Goal: Contribute content: Add original content to the website for others to see

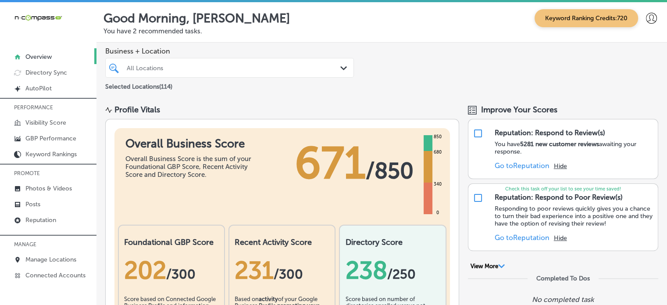
click at [251, 68] on div "All Locations" at bounding box center [234, 67] width 215 height 7
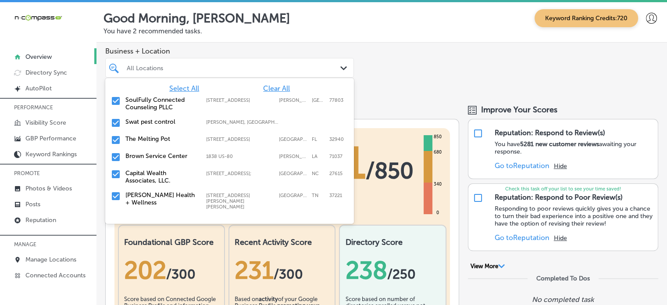
click at [277, 87] on span "Clear All" at bounding box center [276, 88] width 27 height 8
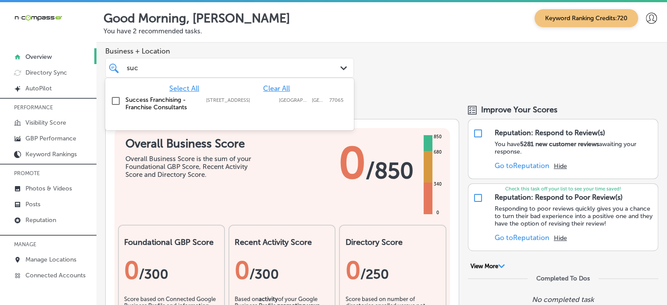
click at [177, 100] on label "Success Franchising - Franchise Consultants" at bounding box center [161, 103] width 72 height 15
type input "suc"
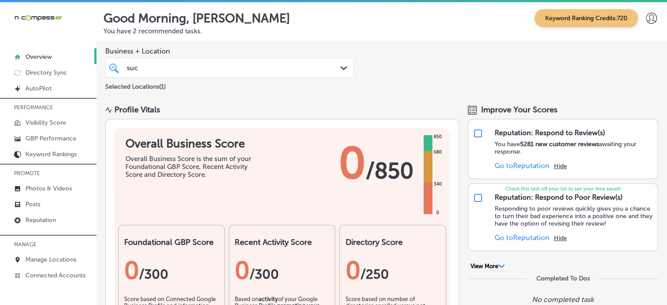
click at [373, 72] on div "Business + Location suc suc Path Created with Sketch. Selected Locations ( 1 )" at bounding box center [382, 70] width 571 height 54
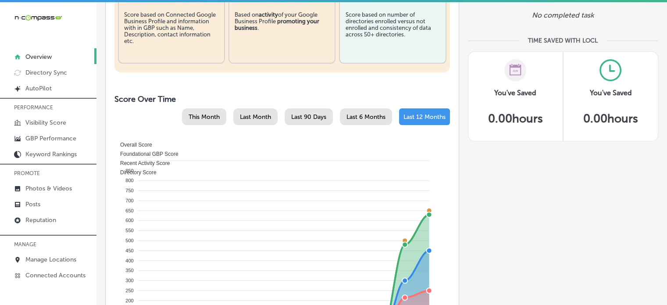
scroll to position [337, 0]
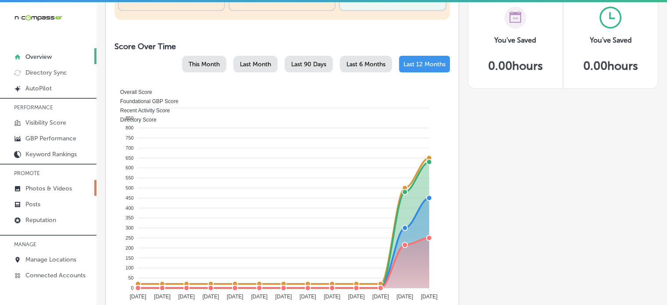
click at [44, 190] on p "Photos & Videos" at bounding box center [48, 188] width 47 height 7
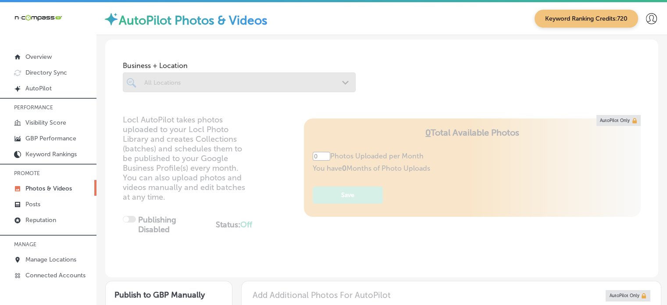
type input "5"
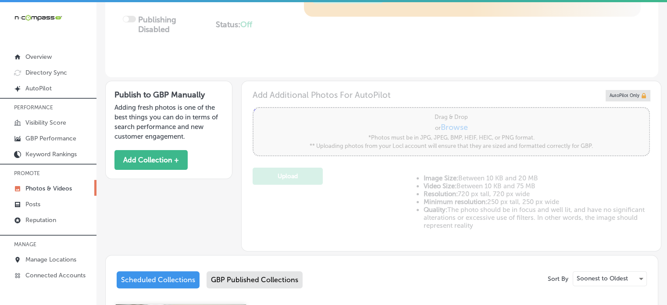
scroll to position [200, 0]
click at [158, 161] on button "Add Collection +" at bounding box center [151, 160] width 73 height 20
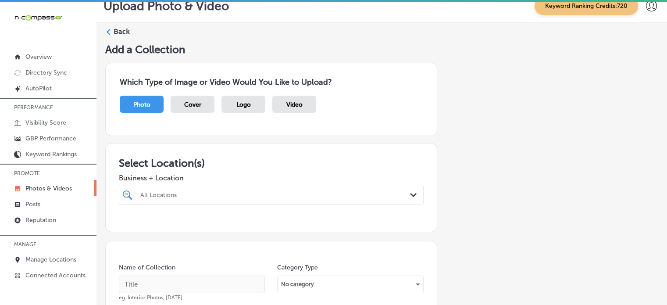
click at [304, 191] on div "All Locations Path Created with Sketch." at bounding box center [271, 195] width 305 height 20
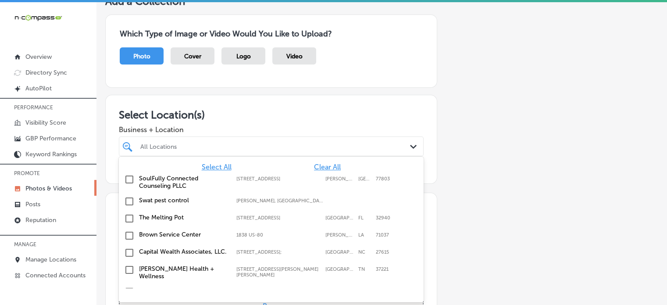
scroll to position [61, 0]
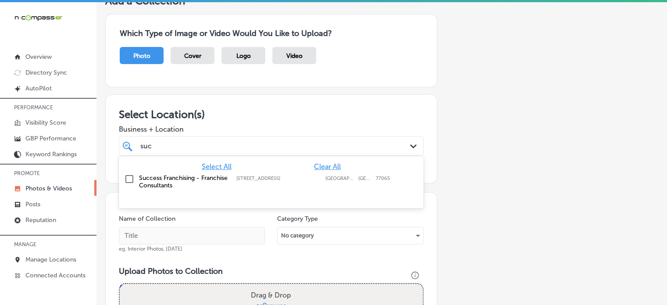
click at [204, 186] on label "Success Franchising - Franchise Consultants" at bounding box center [183, 181] width 89 height 15
type input "suc"
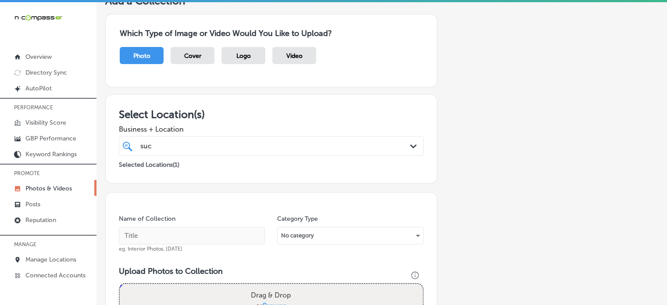
click at [275, 133] on div "Business + Location suc suc Path Created with Sketch." at bounding box center [271, 138] width 305 height 35
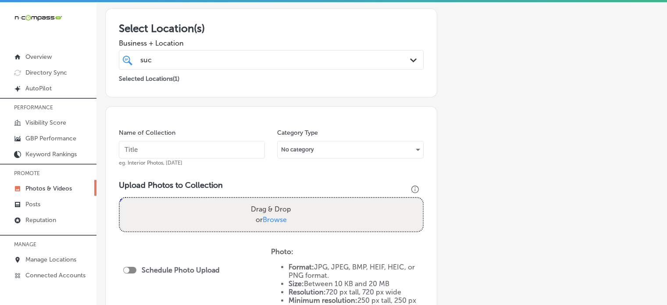
scroll to position [149, 0]
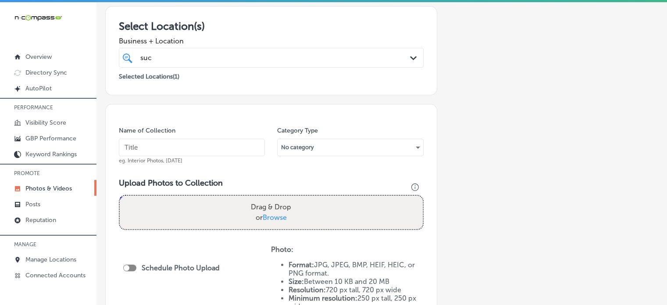
click at [237, 147] on input "text" at bounding box center [192, 148] width 146 height 18
paste input "Franchise Consultant in [GEOGRAPHIC_DATA]"
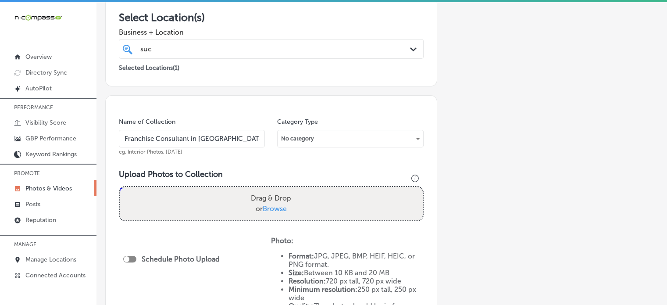
type input "Franchise Consultant in [GEOGRAPHIC_DATA]"
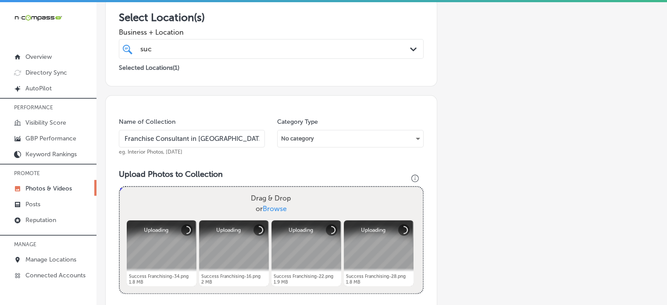
scroll to position [186, 0]
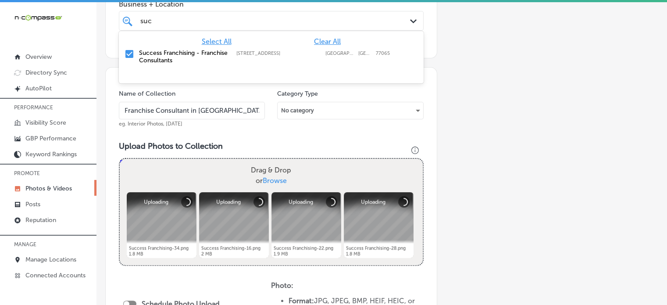
click at [217, 22] on div "suc suc" at bounding box center [258, 21] width 237 height 12
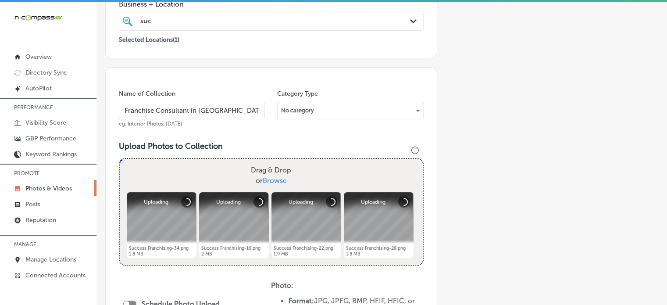
click at [347, 136] on div "Name of Collection Franchise Consultant in [GEOGRAPHIC_DATA]. Interior Photos, …" at bounding box center [271, 250] width 332 height 367
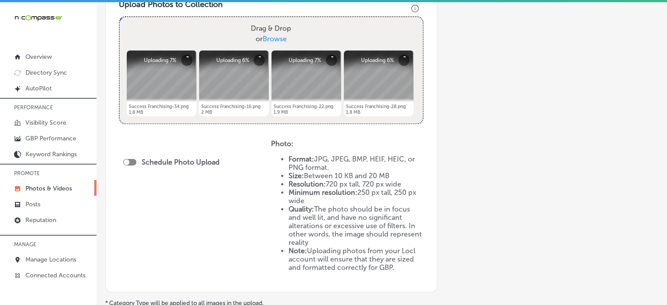
scroll to position [328, 0]
click at [129, 159] on div at bounding box center [127, 162] width 6 height 6
checkbox input "true"
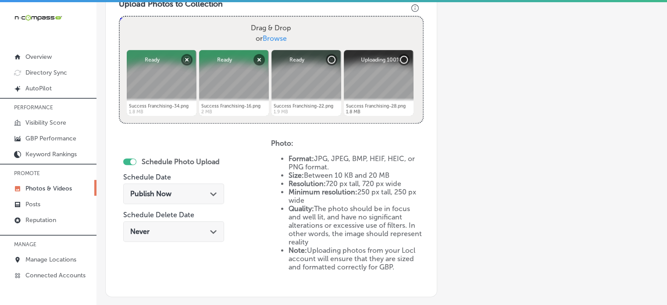
click at [163, 191] on span "Publish Now" at bounding box center [150, 194] width 41 height 8
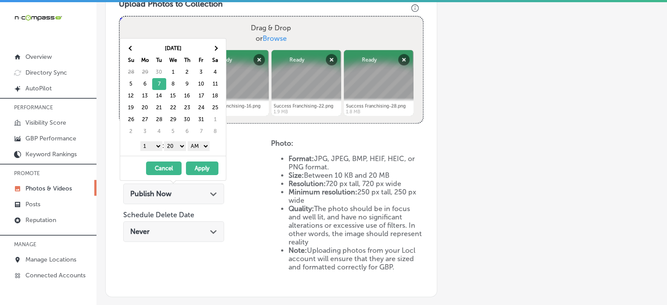
click at [154, 145] on select "1 2 3 4 5 6 7 8 9 10 11 12" at bounding box center [151, 146] width 22 height 10
drag, startPoint x: 179, startPoint y: 147, endPoint x: 179, endPoint y: 156, distance: 8.8
click at [179, 156] on div "[DATE] Su Mo Tu We Th Fr Sa 28 29 30 1 2 3 4 5 6 7 8 9 10 11 12 13 14 15 16 17 …" at bounding box center [173, 109] width 107 height 143
click at [205, 147] on select "AM PM" at bounding box center [199, 146] width 22 height 10
click at [203, 165] on button "Apply" at bounding box center [202, 168] width 32 height 14
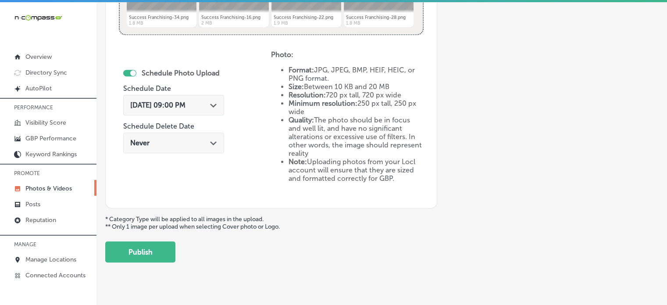
scroll to position [428, 0]
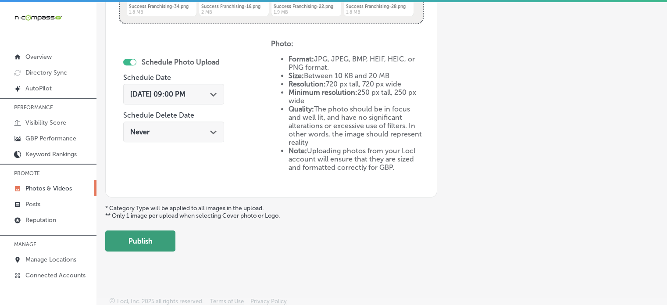
click at [149, 238] on button "Publish" at bounding box center [140, 240] width 70 height 21
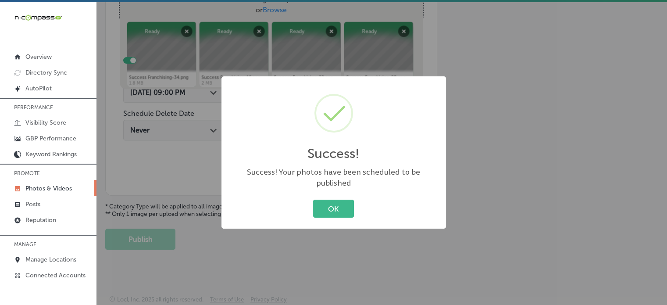
scroll to position [323, 0]
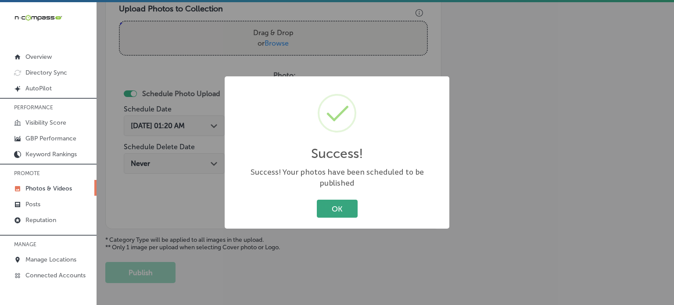
click at [326, 212] on button "OK" at bounding box center [337, 209] width 41 height 18
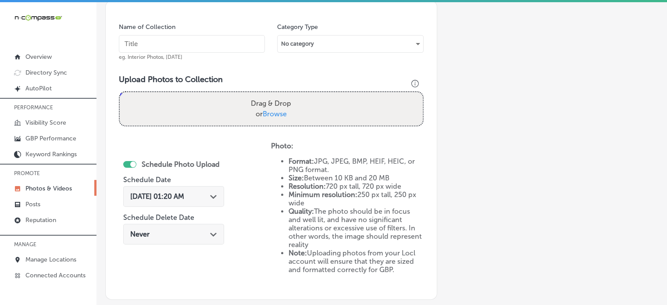
scroll to position [252, 0]
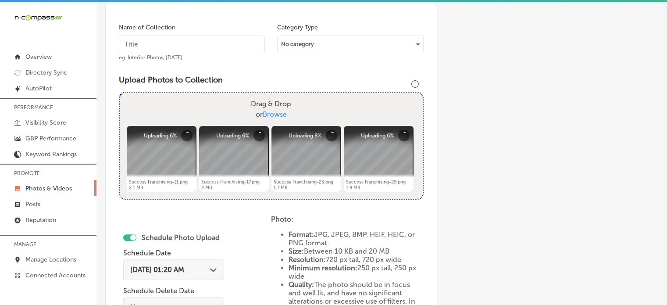
click at [221, 42] on input "text" at bounding box center [192, 45] width 146 height 18
paste input "Franchise Discovery Process"
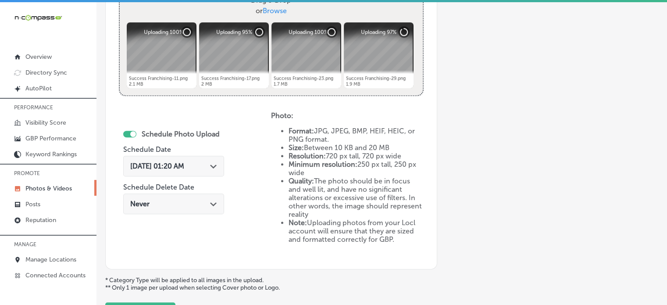
scroll to position [359, 0]
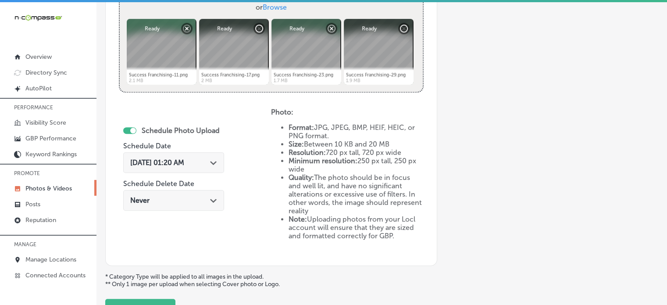
type input "Franchise Discovery Process"
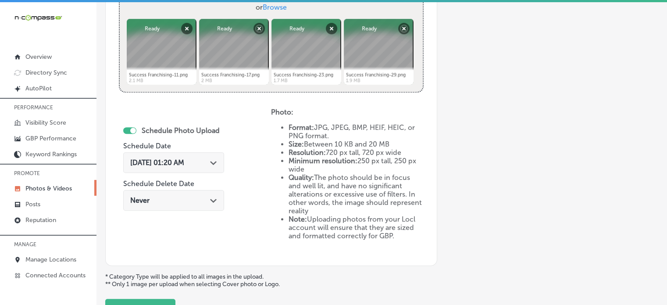
click at [184, 162] on span "[DATE] 01:20 AM" at bounding box center [157, 162] width 54 height 8
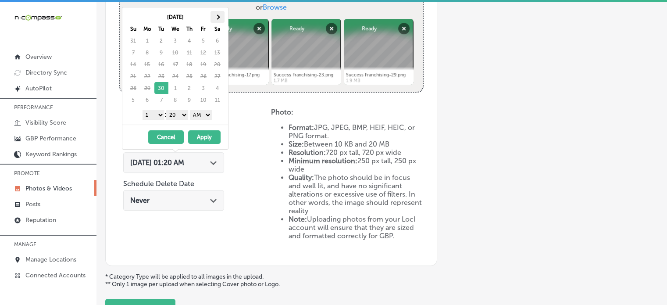
click at [216, 13] on th at bounding box center [218, 17] width 14 height 12
click at [156, 112] on select "1 2 3 4 5 6 7 8 9 10 11 12" at bounding box center [154, 115] width 22 height 10
drag, startPoint x: 172, startPoint y: 113, endPoint x: 177, endPoint y: 122, distance: 10.8
click at [177, 122] on div "[DATE] Su Mo Tu We Th Fr Sa 28 29 30 1 2 3 4 5 6 7 8 9 10 11 12 13 14 15 16 17 …" at bounding box center [175, 65] width 106 height 117
click at [199, 118] on select "AM PM" at bounding box center [201, 115] width 22 height 10
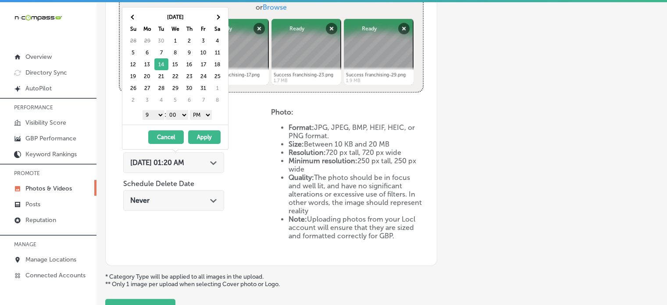
click at [205, 137] on button "Apply" at bounding box center [204, 137] width 32 height 14
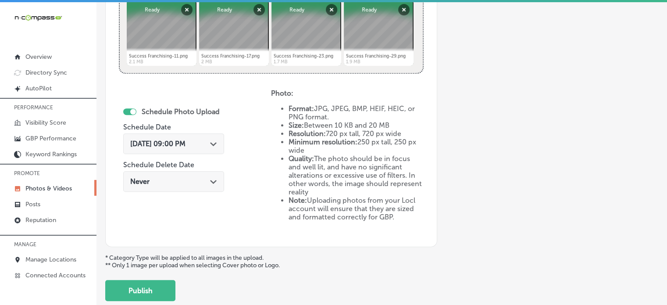
scroll to position [379, 0]
click at [159, 283] on button "Publish" at bounding box center [140, 289] width 70 height 21
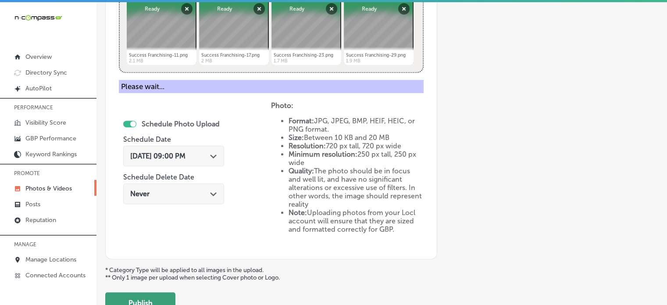
scroll to position [355, 0]
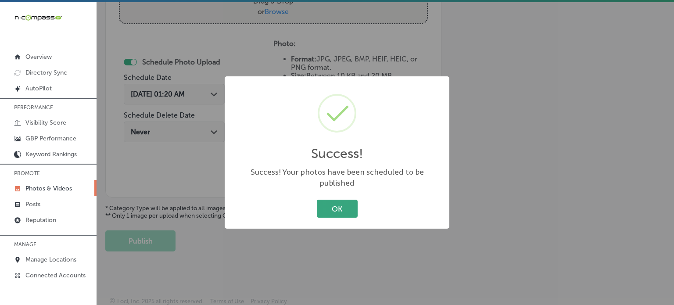
click at [333, 200] on button "OK" at bounding box center [337, 209] width 41 height 18
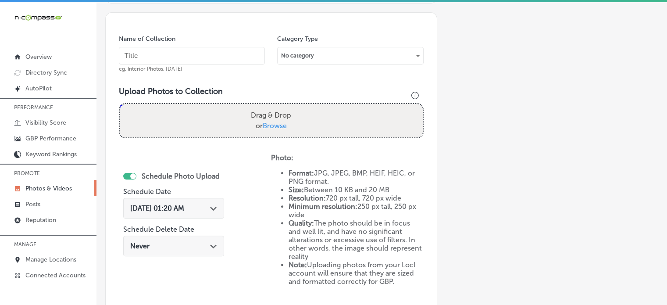
scroll to position [240, 0]
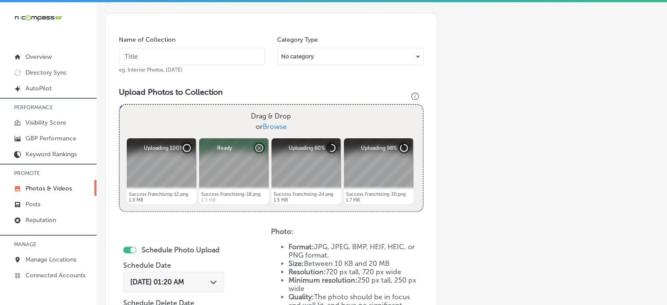
click at [219, 56] on input "text" at bounding box center [192, 57] width 146 height 18
paste input "Franchise Research & Brand Matching"
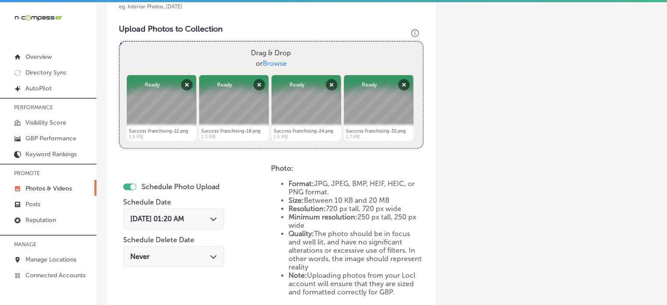
scroll to position [303, 0]
type input "Franchise Research & Brand Matching"
click at [209, 221] on div "[DATE] 01:20 AM Path Created with Sketch." at bounding box center [173, 219] width 87 height 8
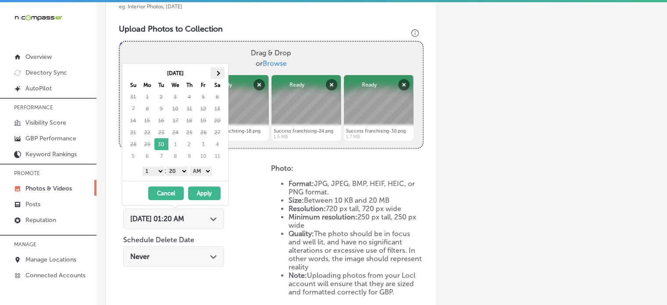
click at [220, 72] on th at bounding box center [218, 73] width 14 height 12
click at [158, 166] on select "1 2 3 4 5 6 7 8 9 10 11 12" at bounding box center [154, 171] width 22 height 10
click at [175, 168] on select "00 10 20 30 40 50" at bounding box center [177, 171] width 22 height 10
click at [200, 171] on select "AM PM" at bounding box center [201, 171] width 22 height 10
click at [202, 190] on button "Apply" at bounding box center [204, 193] width 32 height 14
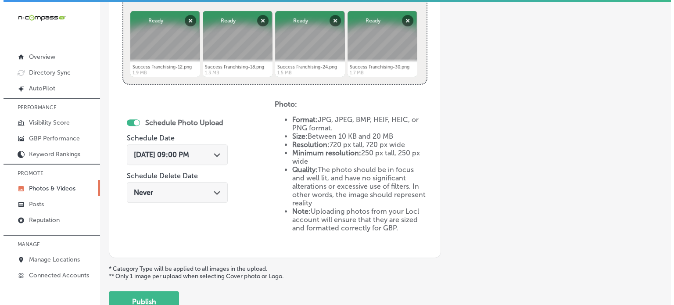
scroll to position [393, 0]
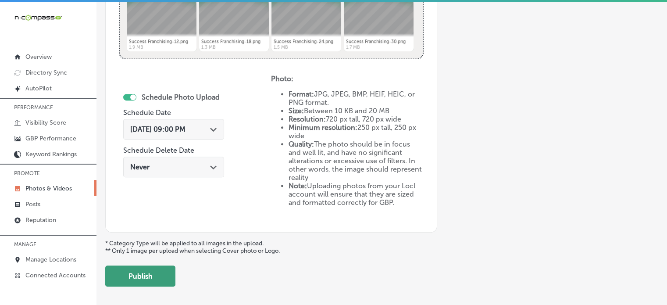
click at [151, 273] on button "Publish" at bounding box center [140, 275] width 70 height 21
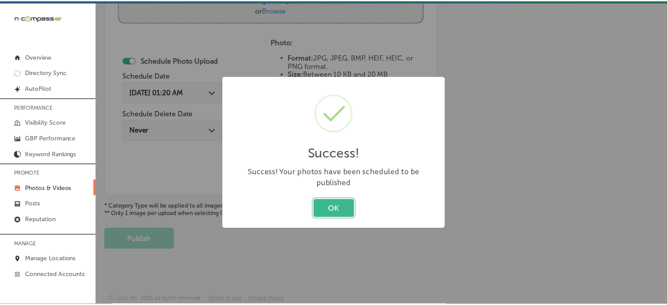
scroll to position [355, 0]
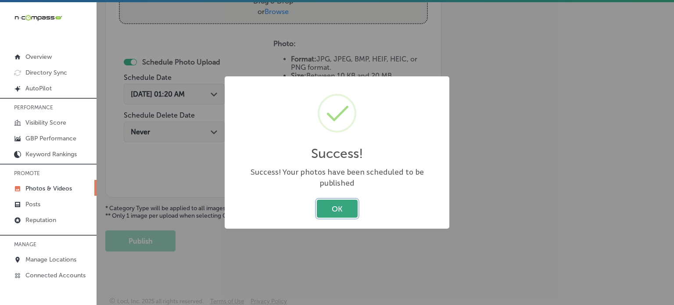
click at [337, 201] on button "OK" at bounding box center [337, 209] width 41 height 18
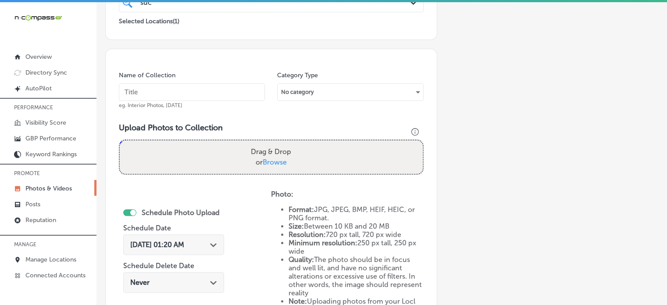
scroll to position [204, 0]
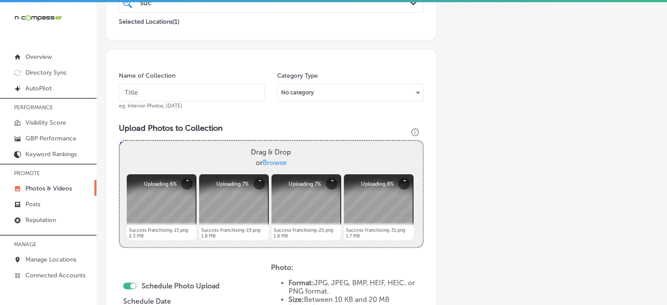
click at [198, 88] on input "text" at bounding box center [192, 93] width 146 height 18
paste input "Franchise Evaluation Services"
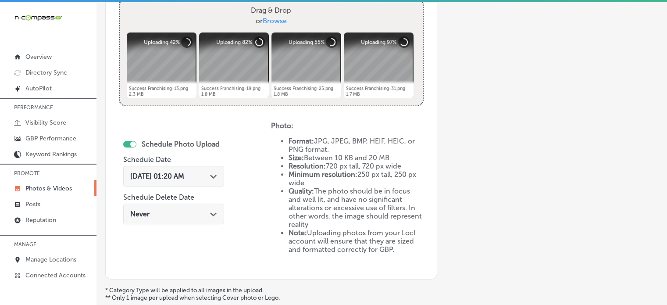
scroll to position [353, 0]
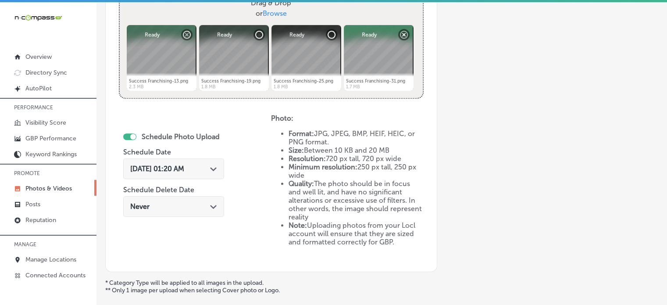
type input "Franchise Evaluation Services"
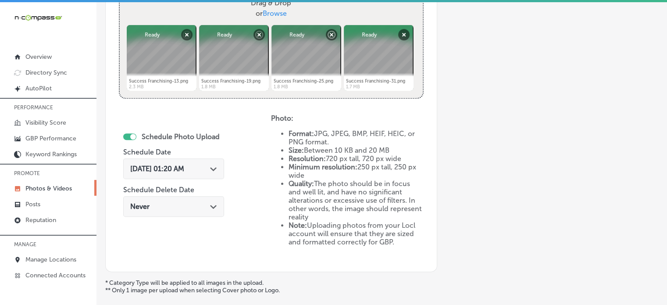
click at [184, 169] on span "[DATE] 01:20 AM" at bounding box center [157, 169] width 54 height 8
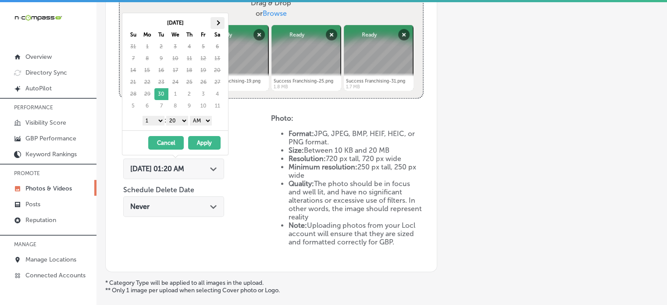
click at [216, 24] on span at bounding box center [217, 23] width 5 height 5
click at [154, 119] on select "1 2 3 4 5 6 7 8 9 10 11 12" at bounding box center [154, 121] width 22 height 10
click at [179, 117] on select "00 10 20 30 40 50" at bounding box center [177, 121] width 22 height 10
drag, startPoint x: 201, startPoint y: 117, endPoint x: 201, endPoint y: 140, distance: 23.3
click at [201, 140] on div "[DATE] Su Mo Tu We Th Fr Sa 28 29 30 1 2 3 4 5 6 7 8 9 10 11 12 13 14 15 16 17 …" at bounding box center [175, 84] width 107 height 143
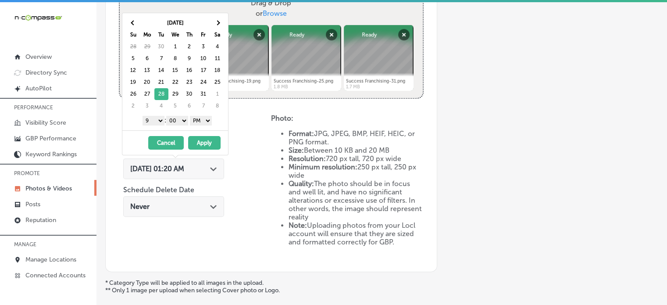
click at [201, 140] on button "Apply" at bounding box center [204, 143] width 32 height 14
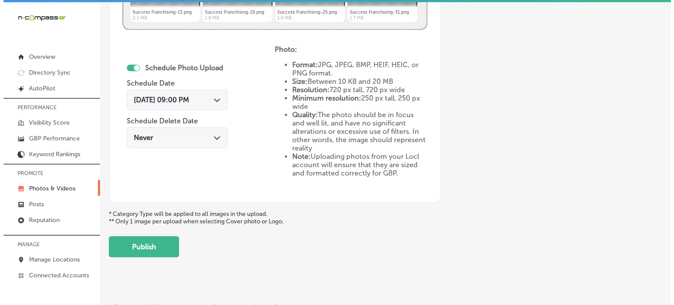
scroll to position [426, 0]
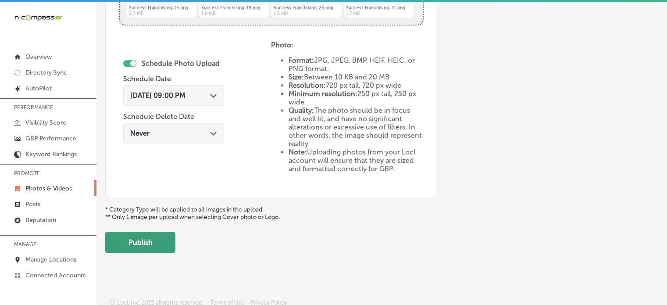
click at [151, 236] on button "Publish" at bounding box center [140, 242] width 70 height 21
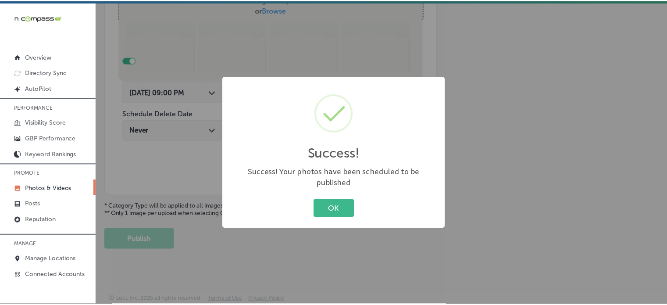
scroll to position [355, 0]
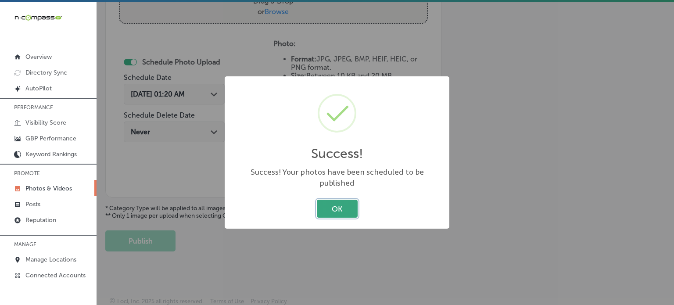
click at [332, 208] on button "OK" at bounding box center [337, 209] width 41 height 18
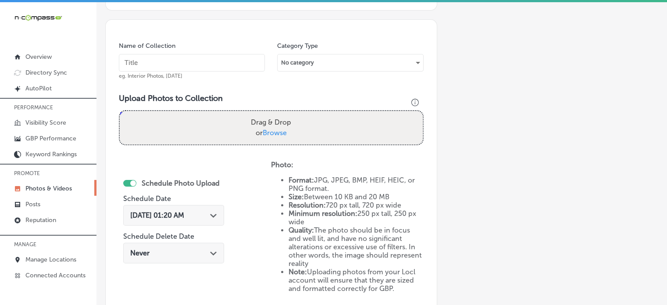
scroll to position [234, 0]
click at [163, 60] on input "text" at bounding box center [192, 63] width 146 height 18
paste input "SBA Loan Assistance for Franchises"
type input "SBA Loan Assistance for Franchises"
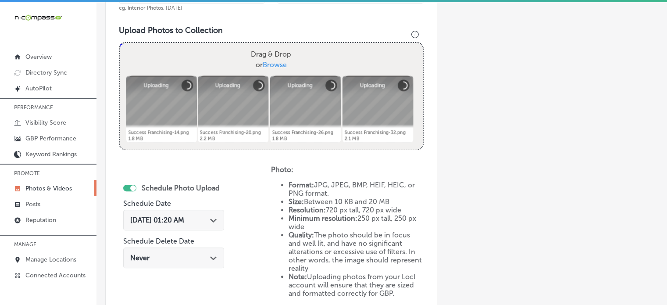
scroll to position [302, 0]
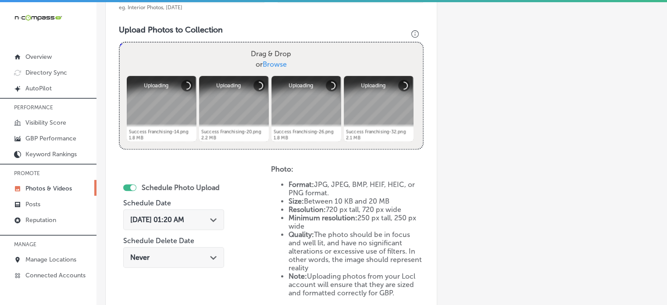
click at [212, 215] on div "[DATE] 01:20 AM Path Created with Sketch." at bounding box center [173, 219] width 87 height 8
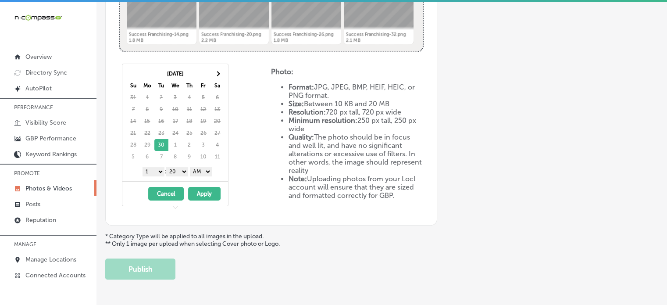
scroll to position [400, 0]
click at [219, 68] on th at bounding box center [218, 74] width 14 height 12
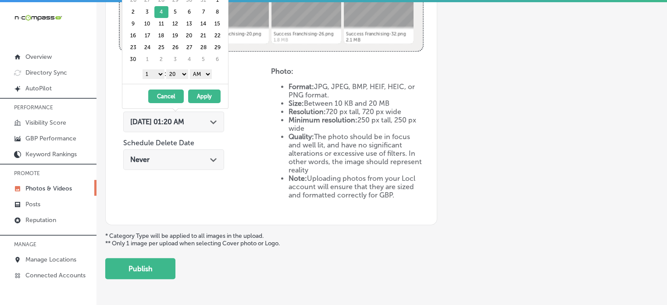
click at [154, 72] on select "1 2 3 4 5 6 7 8 9 10 11 12" at bounding box center [154, 74] width 22 height 10
drag, startPoint x: 180, startPoint y: 73, endPoint x: 178, endPoint y: 83, distance: 10.3
click at [178, 83] on div "[DATE] Su Mo Tu We Th Fr Sa 26 27 28 29 30 31 1 2 3 4 5 6 7 8 9 10 11 12 13 14 …" at bounding box center [175, 37] width 107 height 143
drag, startPoint x: 208, startPoint y: 74, endPoint x: 205, endPoint y: 91, distance: 17.9
click at [205, 91] on div "[DATE] Su Mo Tu We Th Fr Sa 26 27 28 29 30 31 1 2 3 4 5 6 7 8 9 10 11 12 13 14 …" at bounding box center [175, 37] width 107 height 143
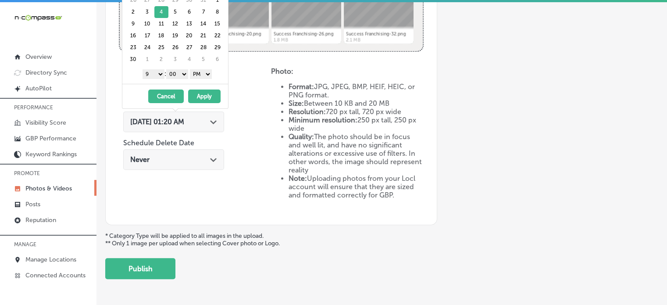
click at [205, 91] on button "Apply" at bounding box center [204, 96] width 32 height 14
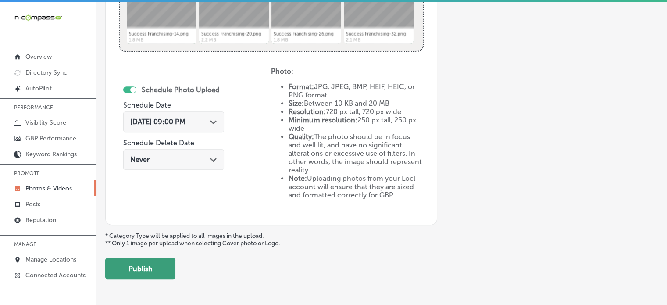
click at [157, 259] on button "Publish" at bounding box center [140, 268] width 70 height 21
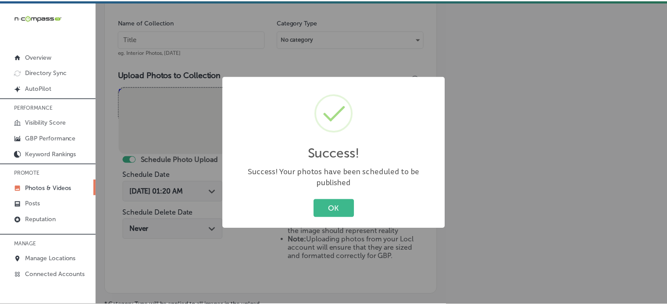
scroll to position [253, 0]
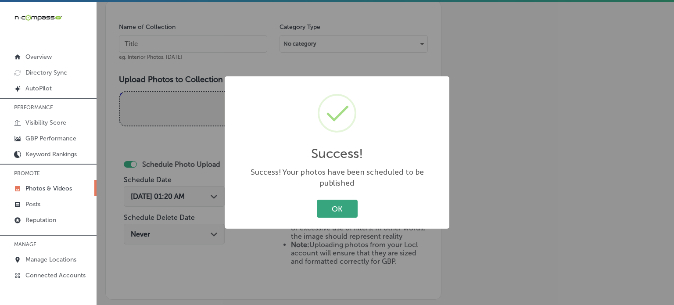
click at [337, 203] on button "OK" at bounding box center [337, 209] width 41 height 18
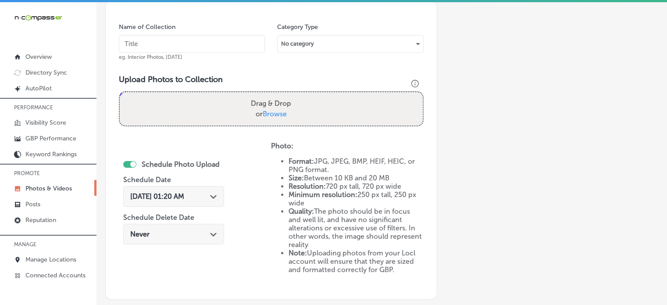
scroll to position [182, 0]
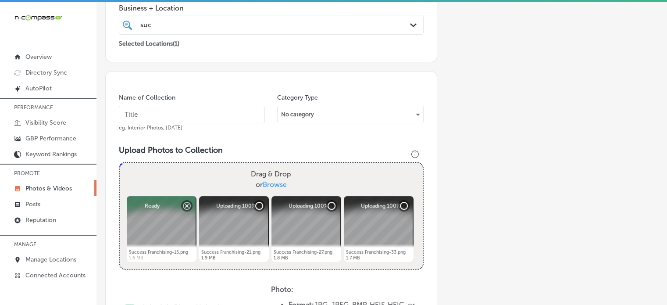
click at [200, 112] on input "text" at bounding box center [192, 115] width 146 height 18
paste input "Business Ownership Guidance"
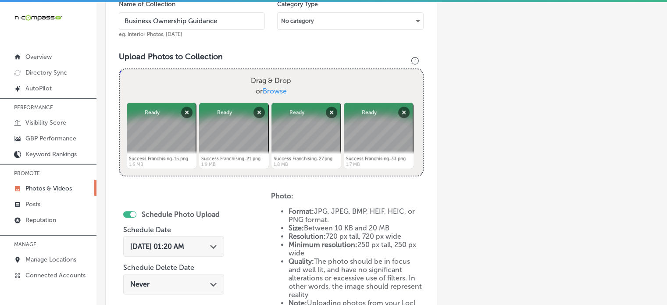
scroll to position [309, 0]
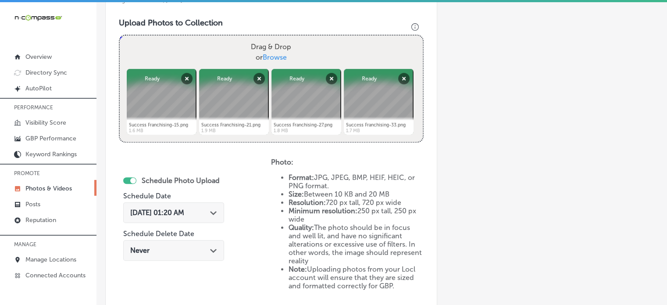
type input "Business Ownership Guidance"
click at [189, 206] on div "[DATE] 01:20 AM Path Created with Sketch." at bounding box center [173, 212] width 101 height 21
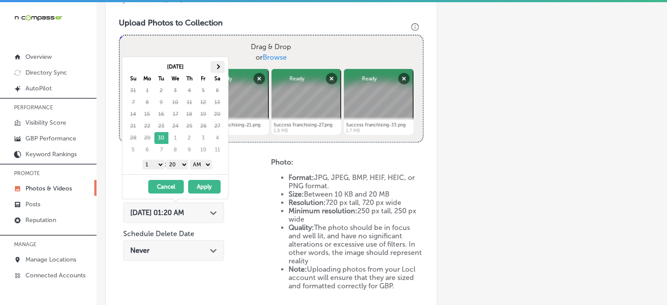
click at [218, 66] on span at bounding box center [217, 66] width 5 height 5
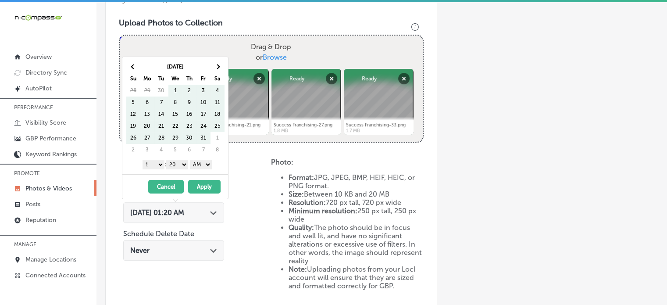
click at [218, 66] on span at bounding box center [217, 66] width 5 height 5
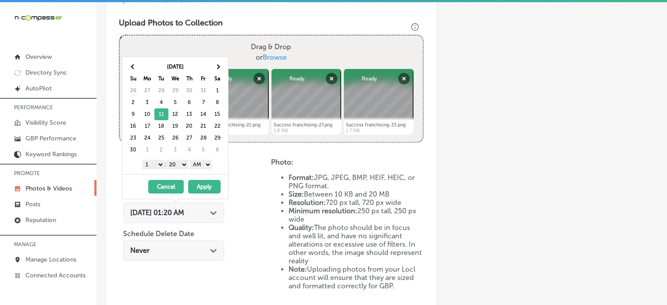
click at [154, 161] on select "1 2 3 4 5 6 7 8 9 10 11 12" at bounding box center [154, 165] width 22 height 10
click at [174, 164] on select "00 10 20 30 40 50" at bounding box center [177, 165] width 22 height 10
drag, startPoint x: 210, startPoint y: 164, endPoint x: 204, endPoint y: 186, distance: 22.8
click at [204, 186] on div "[DATE] Su Mo Tu We Th Fr Sa 26 27 28 29 30 31 1 2 3 4 5 6 7 8 9 10 11 12 13 14 …" at bounding box center [175, 128] width 107 height 143
click at [204, 186] on button "Apply" at bounding box center [204, 187] width 32 height 14
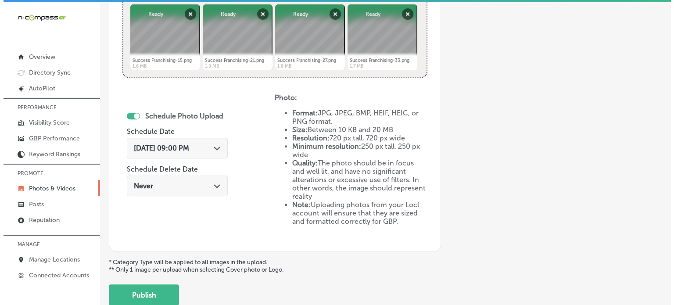
scroll to position [397, 0]
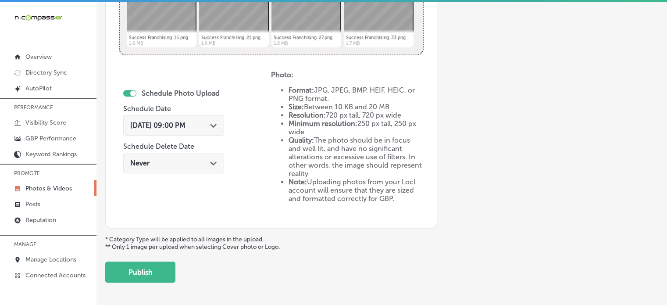
click at [158, 261] on button "Publish" at bounding box center [140, 271] width 70 height 21
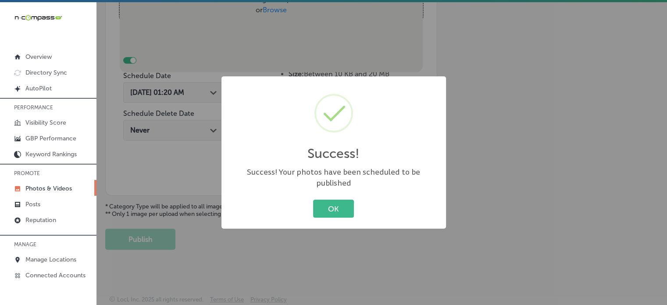
scroll to position [355, 0]
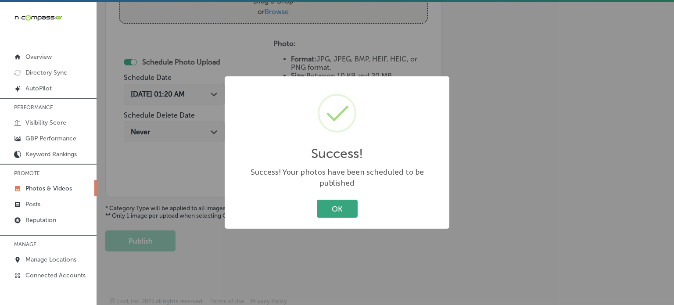
click at [332, 201] on button "OK" at bounding box center [337, 209] width 41 height 18
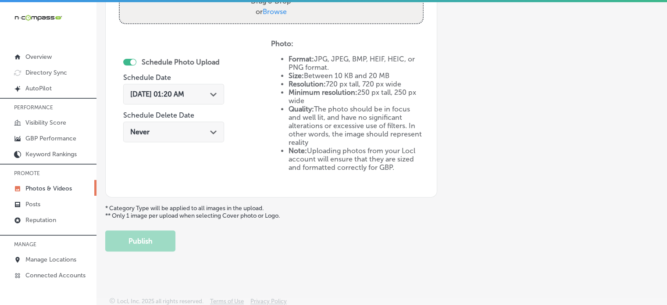
click at [254, 114] on div "Schedule Photo Upload Schedule Date [DATE] 01:20 AM Path Created with Sketch. S…" at bounding box center [195, 111] width 152 height 144
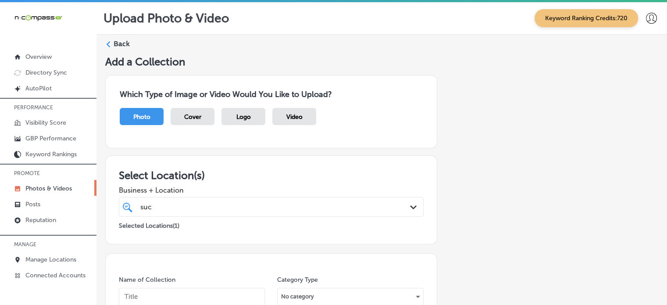
click at [116, 44] on label "Back" at bounding box center [122, 44] width 16 height 10
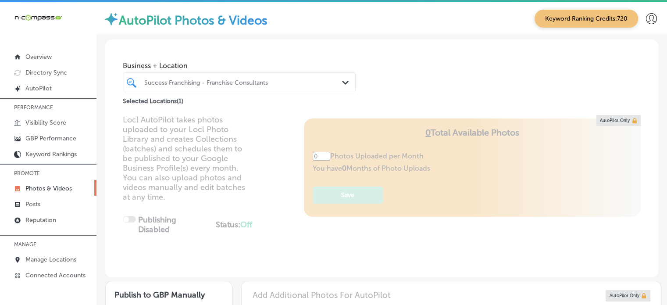
type input "5"
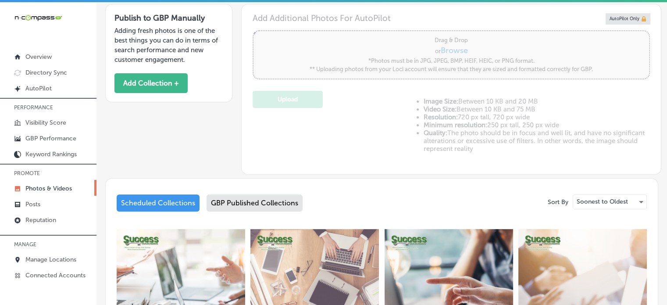
scroll to position [279, 0]
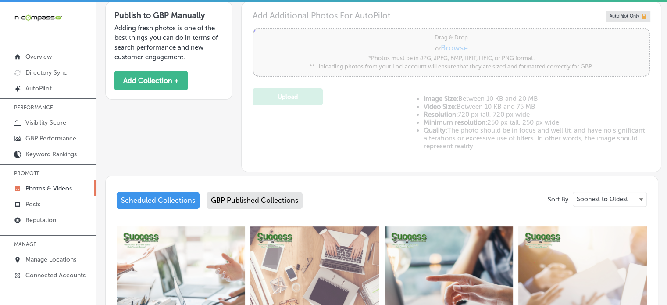
click at [266, 200] on div "GBP Published Collections" at bounding box center [255, 200] width 96 height 17
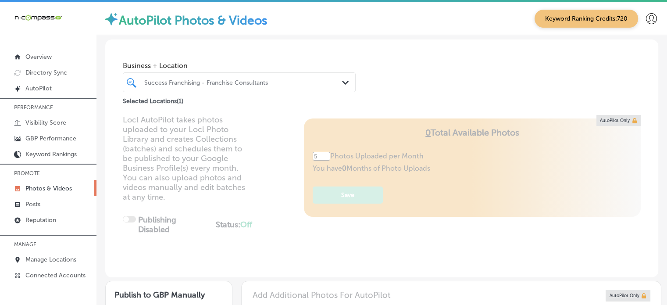
click at [252, 82] on div "Success Franchising - Franchise Consultants" at bounding box center [243, 82] width 199 height 7
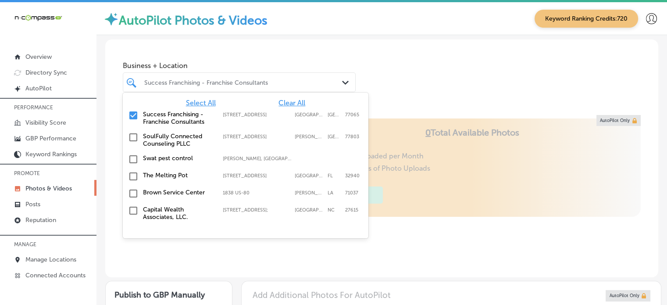
click at [281, 104] on span "Clear All" at bounding box center [292, 103] width 27 height 8
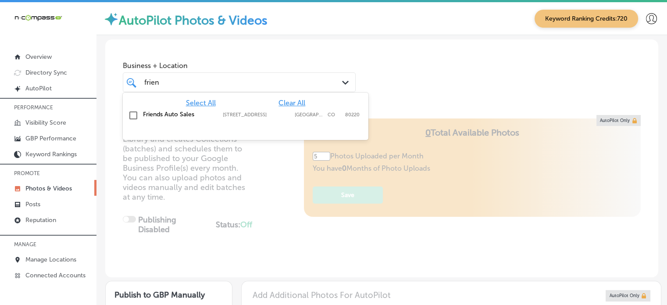
click at [244, 117] on label "[STREET_ADDRESS]" at bounding box center [257, 115] width 68 height 6
type input "frien"
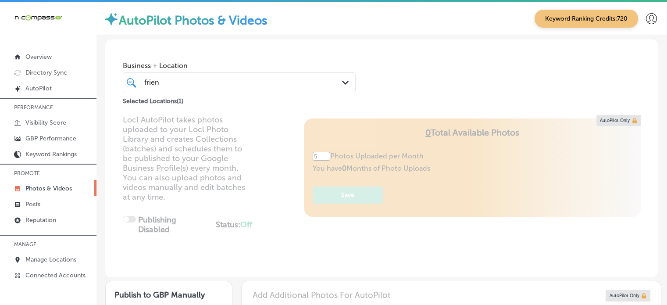
click at [437, 91] on div "Business + Location frien frien Path Created with Sketch. Selected Locations ( …" at bounding box center [381, 72] width 553 height 67
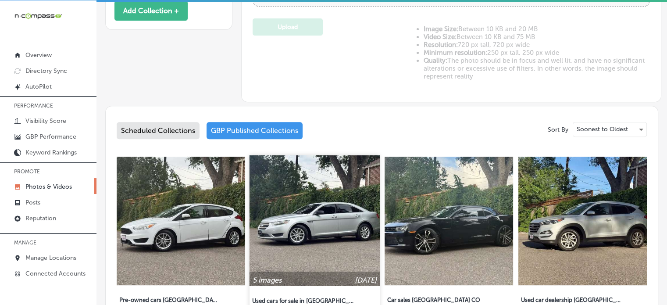
scroll to position [386, 0]
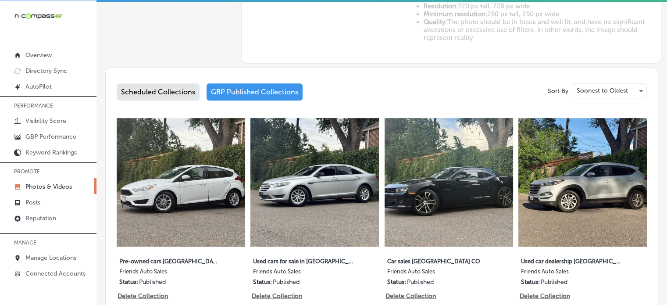
click at [170, 93] on div "Scheduled Collections" at bounding box center [158, 91] width 83 height 17
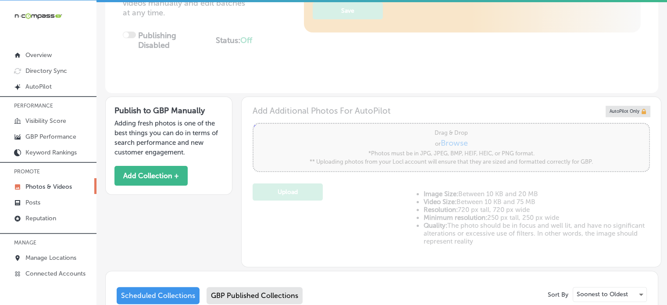
scroll to position [229, 0]
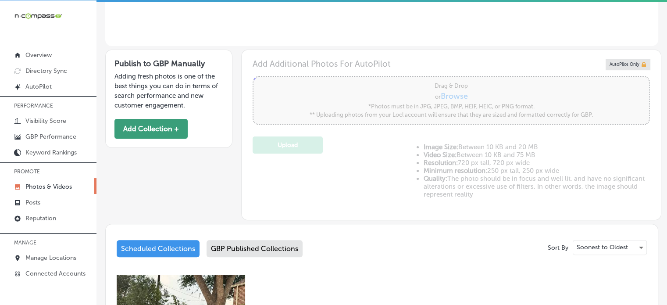
click at [153, 131] on button "Add Collection +" at bounding box center [151, 129] width 73 height 20
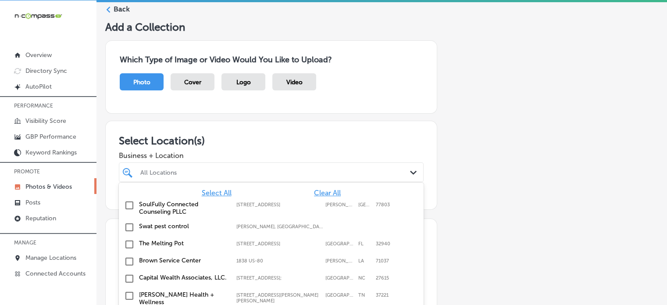
click at [263, 168] on div "All Locations Path Created with Sketch." at bounding box center [271, 172] width 305 height 20
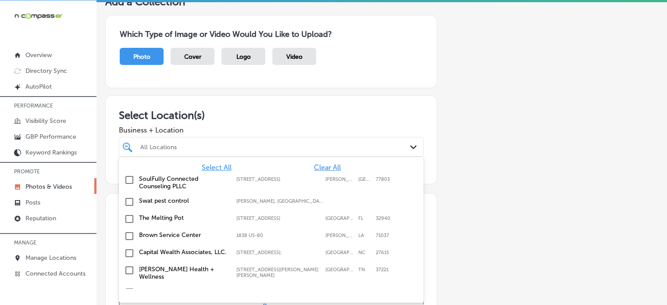
scroll to position [59, 0]
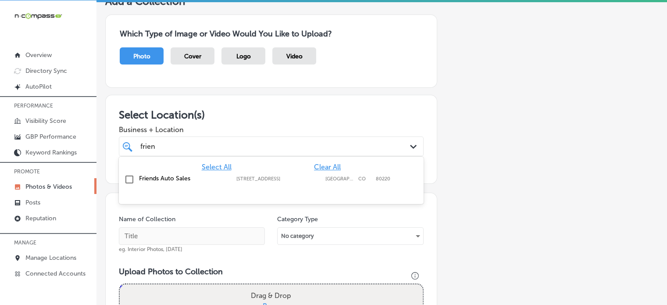
click at [251, 179] on label "[STREET_ADDRESS]" at bounding box center [278, 179] width 84 height 6
type input "frien"
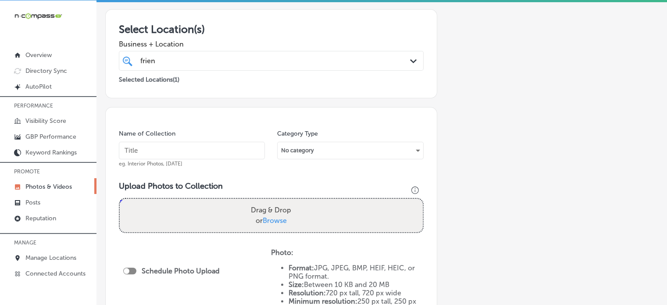
scroll to position [146, 0]
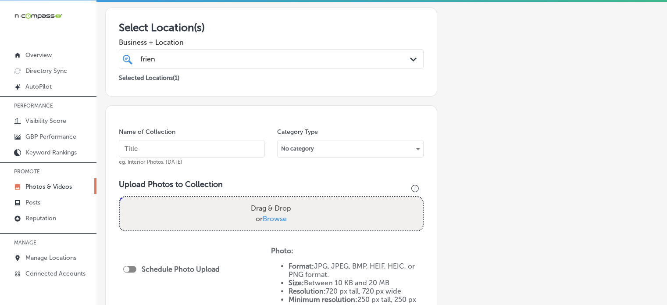
click at [193, 146] on input "text" at bounding box center [192, 149] width 146 height 18
paste input "Used car dealership [GEOGRAPHIC_DATA]"
type input "Used car dealership [GEOGRAPHIC_DATA]"
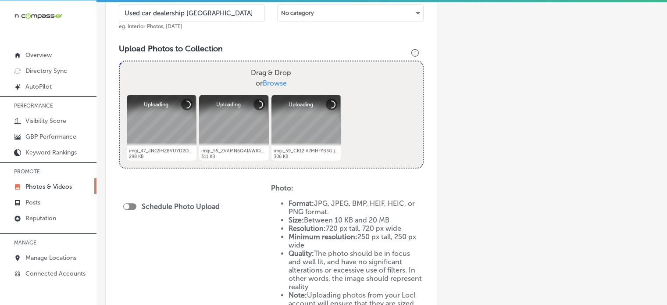
scroll to position [287, 0]
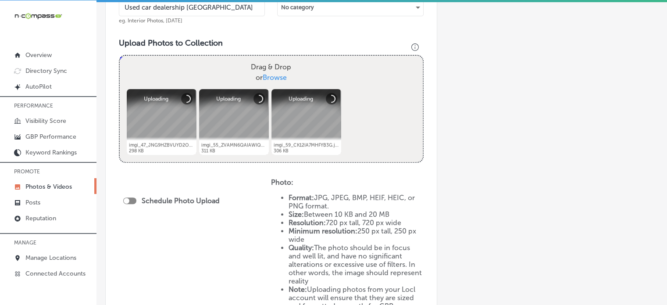
click at [135, 197] on div "Schedule Photo Upload" at bounding box center [173, 201] width 101 height 8
click at [135, 200] on div at bounding box center [129, 200] width 13 height 7
checkbox input "true"
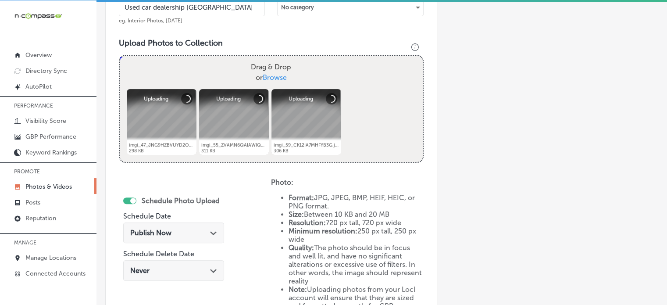
click at [182, 227] on div "Publish Now Path Created with Sketch." at bounding box center [173, 232] width 101 height 21
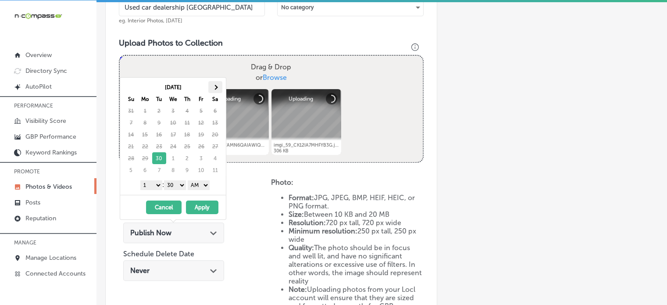
click at [216, 87] on span at bounding box center [215, 87] width 5 height 5
click at [152, 186] on select "1 2 3 4 5 6 7 8 9 10 11 12" at bounding box center [151, 185] width 22 height 10
click at [174, 181] on select "00 10 20 30 40 50" at bounding box center [175, 185] width 22 height 10
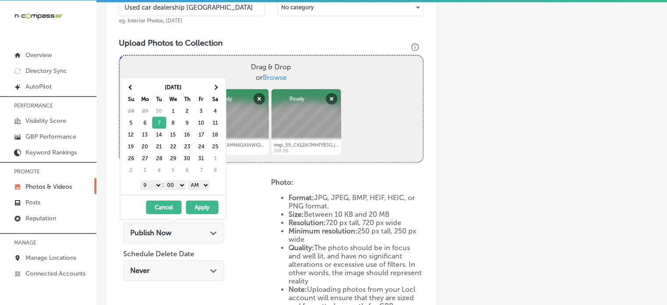
click at [205, 186] on select "AM PM" at bounding box center [199, 185] width 22 height 10
click at [204, 202] on button "Apply" at bounding box center [202, 207] width 32 height 14
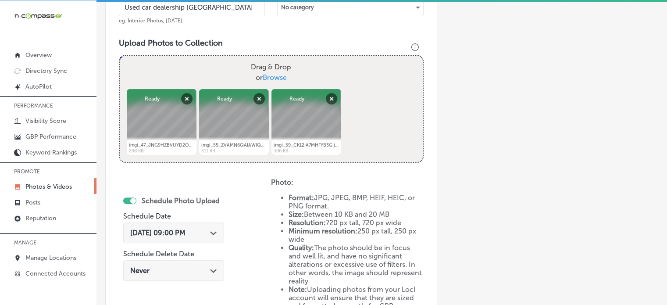
click at [186, 231] on span "[DATE] 09:00 PM" at bounding box center [157, 233] width 55 height 8
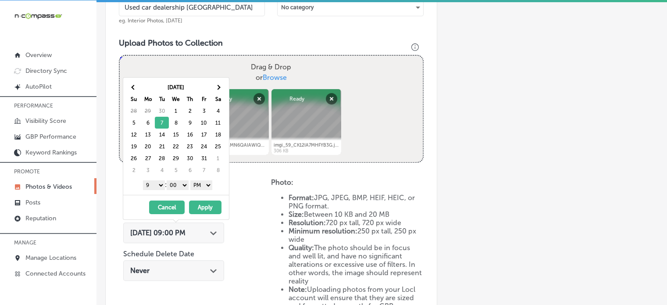
click at [205, 204] on button "Apply" at bounding box center [205, 207] width 32 height 14
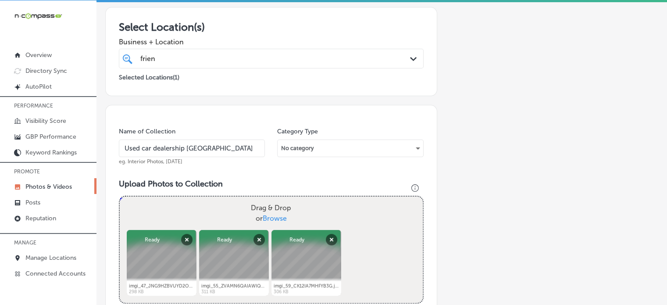
scroll to position [135, 0]
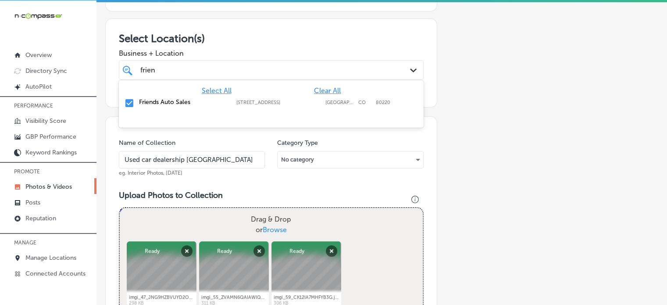
click at [245, 71] on div "frien frien" at bounding box center [258, 70] width 237 height 12
click at [262, 46] on div "Business + Location frien frien Path Created with Sketch." at bounding box center [271, 62] width 305 height 35
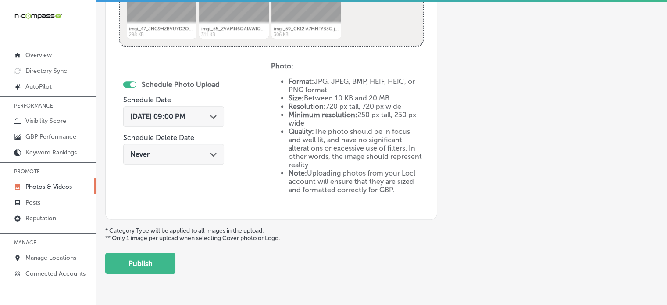
scroll to position [428, 0]
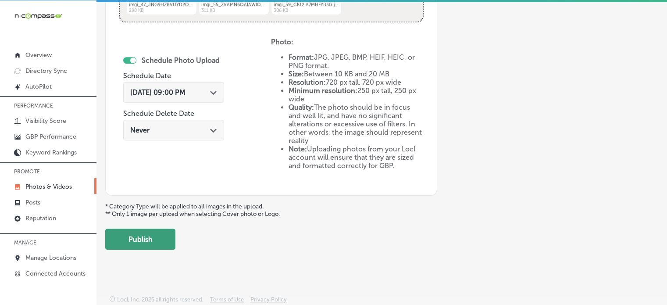
click at [152, 239] on button "Publish" at bounding box center [140, 239] width 70 height 21
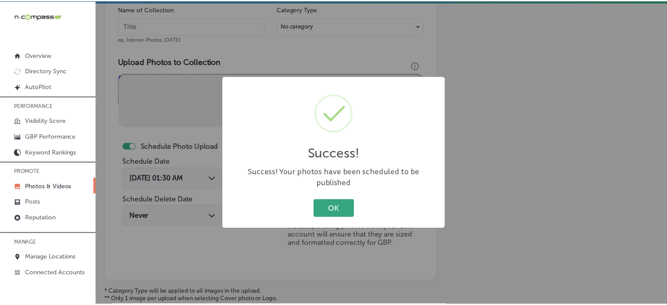
scroll to position [268, 0]
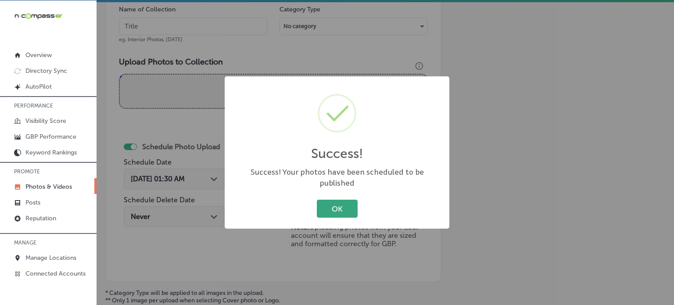
click at [342, 205] on button "OK" at bounding box center [337, 209] width 41 height 18
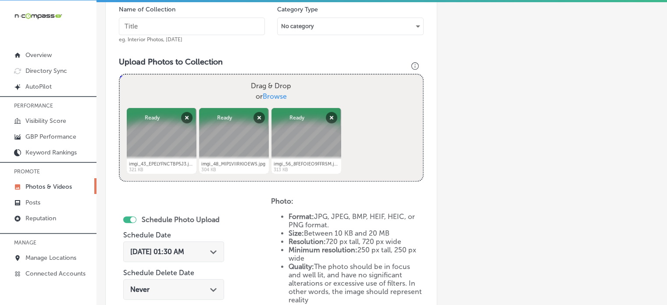
click at [184, 32] on input "text" at bounding box center [192, 27] width 146 height 18
paste input "Car sales [GEOGRAPHIC_DATA] CO"
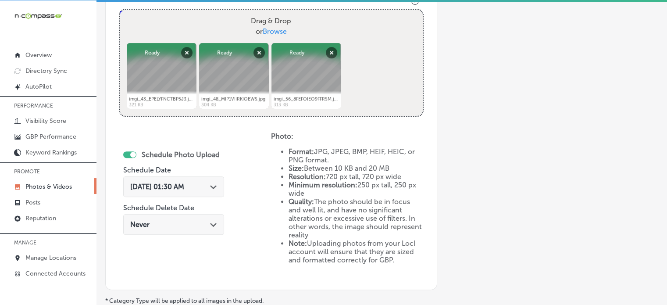
scroll to position [335, 0]
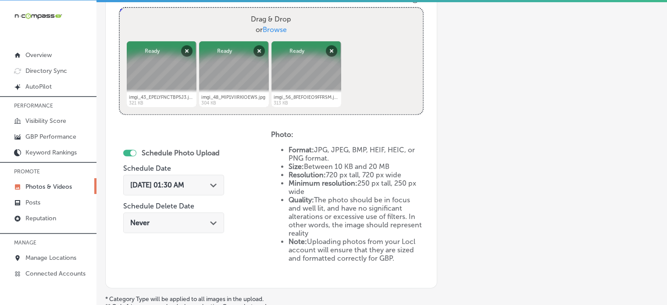
type input "Car sales [GEOGRAPHIC_DATA] CO"
click at [184, 185] on span "[DATE] 01:30 AM" at bounding box center [157, 185] width 54 height 8
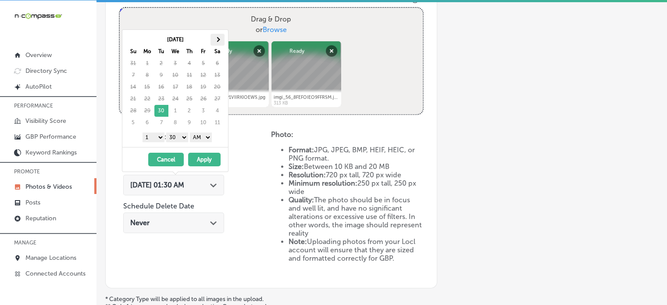
click at [214, 38] on th at bounding box center [218, 40] width 14 height 12
click at [154, 137] on select "1 2 3 4 5 6 7 8 9 10 11 12" at bounding box center [154, 137] width 22 height 10
drag, startPoint x: 175, startPoint y: 137, endPoint x: 178, endPoint y: 147, distance: 10.0
click at [178, 147] on div "[DATE] Su Mo Tu We Th Fr Sa 28 29 30 1 2 3 4 5 6 7 8 9 10 11 12 13 14 15 16 17 …" at bounding box center [175, 100] width 107 height 143
click at [211, 137] on select "AM PM" at bounding box center [201, 137] width 22 height 10
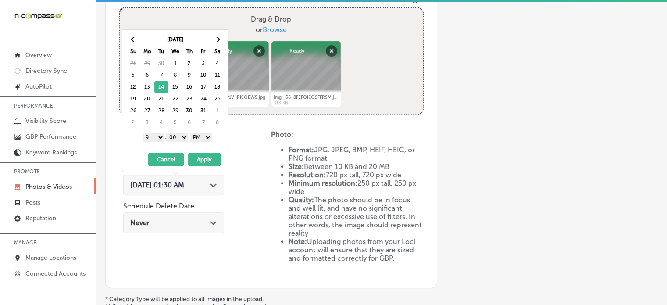
click at [207, 154] on button "Apply" at bounding box center [204, 160] width 32 height 14
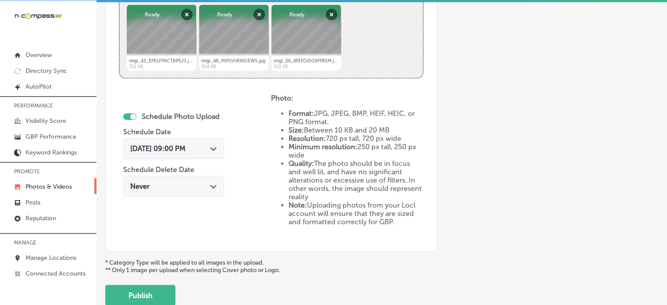
scroll to position [401, 0]
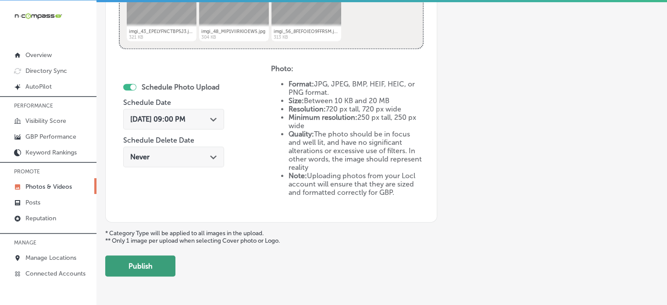
click at [153, 270] on button "Publish" at bounding box center [140, 265] width 70 height 21
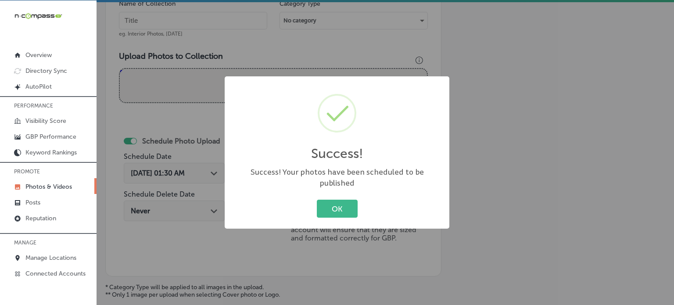
scroll to position [304, 0]
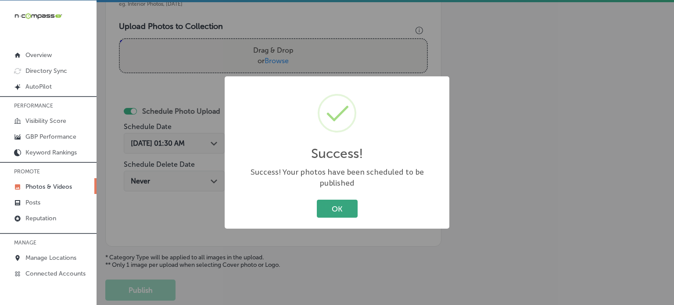
click at [339, 201] on button "OK" at bounding box center [337, 209] width 41 height 18
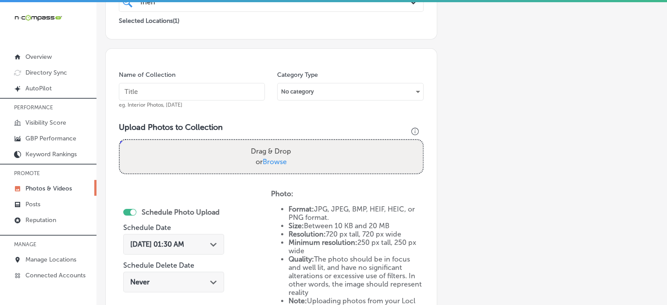
scroll to position [204, 0]
click at [192, 98] on input "text" at bounding box center [192, 93] width 146 height 18
paste input "Used cars for sale in [GEOGRAPHIC_DATA]"
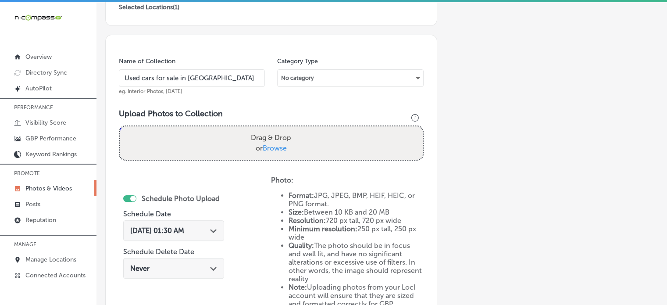
scroll to position [219, 0]
type input "Used cars for sale in [GEOGRAPHIC_DATA]"
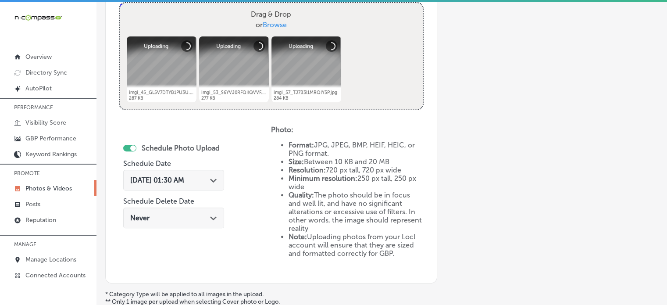
scroll to position [342, 0]
click at [210, 177] on div "[DATE] 01:30 AM Path Created with Sketch." at bounding box center [173, 179] width 87 height 8
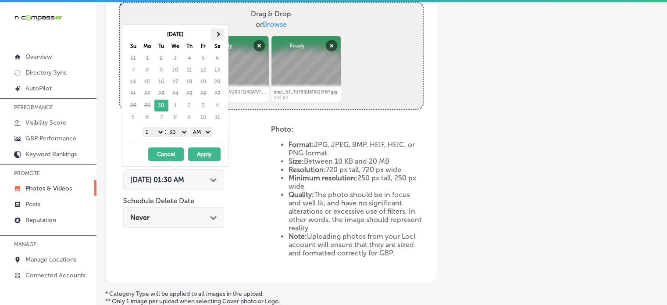
click at [218, 34] on span at bounding box center [217, 34] width 5 height 5
click at [160, 132] on select "1 2 3 4 5 6 7 8 9 10 11 12" at bounding box center [154, 132] width 22 height 10
click at [180, 131] on select "00 10 20 30 40 50" at bounding box center [177, 132] width 22 height 10
click at [195, 133] on select "AM PM" at bounding box center [201, 132] width 22 height 10
click at [195, 154] on button "Apply" at bounding box center [204, 154] width 32 height 14
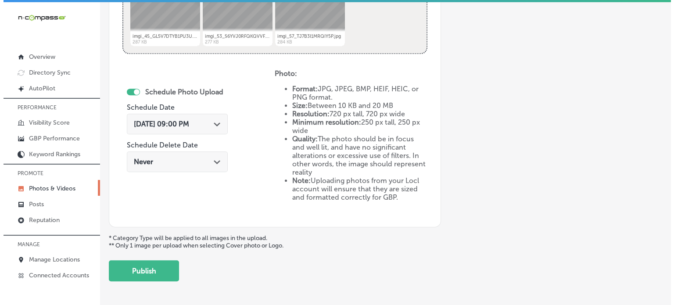
scroll to position [400, 0]
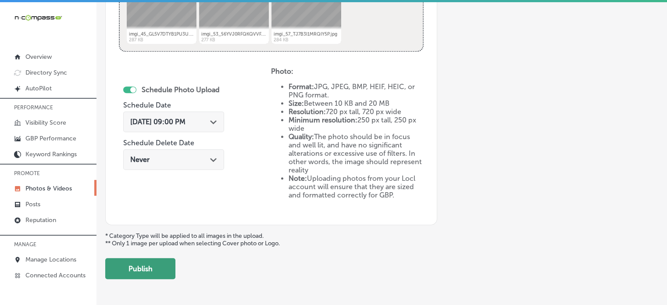
click at [158, 268] on button "Publish" at bounding box center [140, 268] width 70 height 21
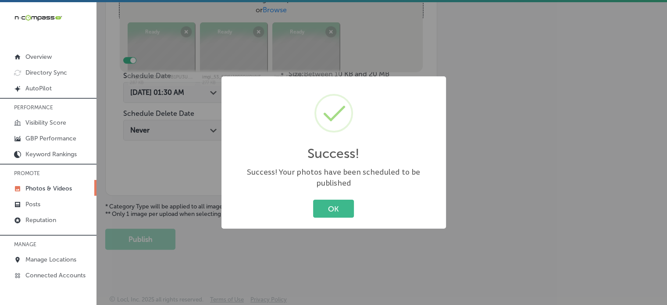
scroll to position [355, 0]
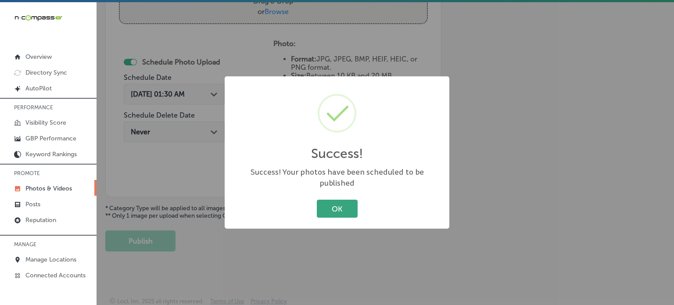
click at [329, 208] on button "OK" at bounding box center [337, 209] width 41 height 18
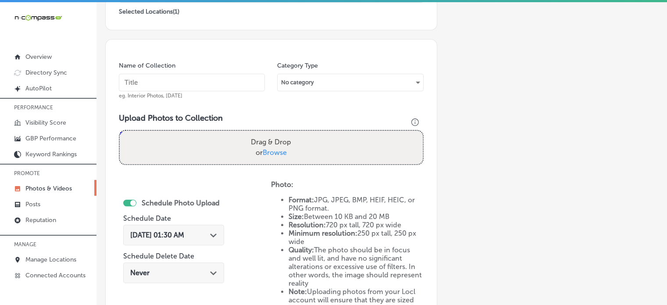
scroll to position [208, 0]
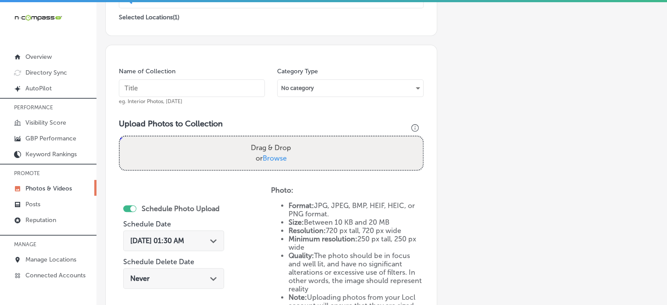
click at [195, 87] on input "text" at bounding box center [192, 88] width 146 height 18
paste input "Pre-owned cars [GEOGRAPHIC_DATA]"
type input "Pre-owned cars [GEOGRAPHIC_DATA]"
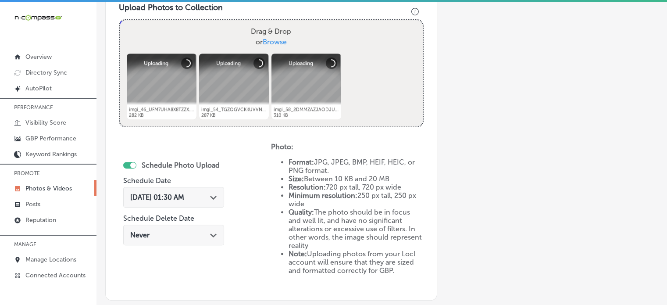
scroll to position [332, 0]
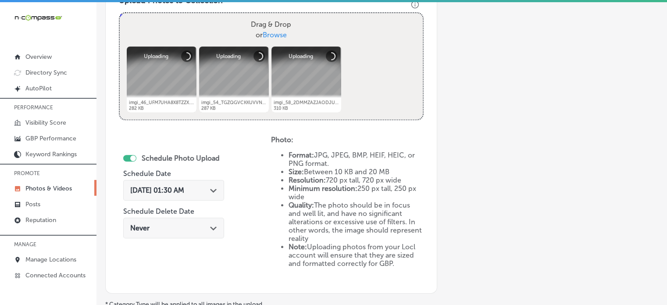
click at [184, 186] on span "[DATE] 01:30 AM" at bounding box center [157, 190] width 54 height 8
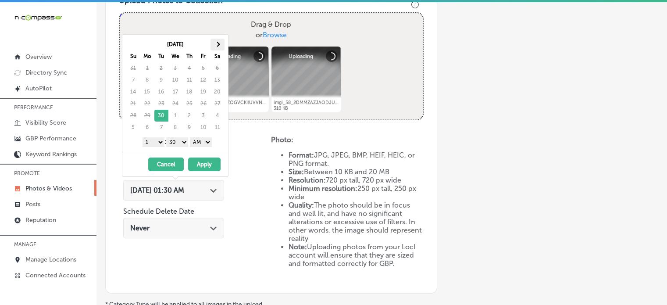
click at [215, 45] on th at bounding box center [218, 45] width 14 height 12
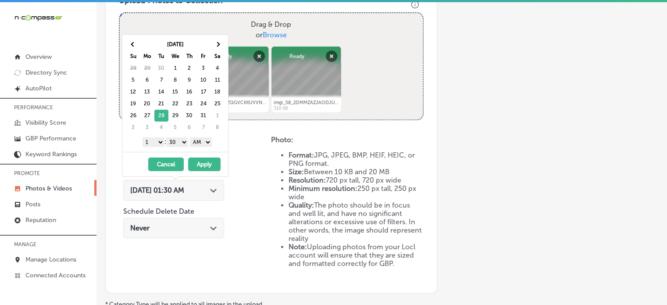
click at [156, 142] on select "1 2 3 4 5 6 7 8 9 10 11 12" at bounding box center [154, 142] width 22 height 10
drag, startPoint x: 172, startPoint y: 144, endPoint x: 174, endPoint y: 153, distance: 9.5
click at [174, 153] on div "[DATE] Su Mo Tu We Th Fr Sa 28 29 30 1 2 3 4 5 6 7 8 9 10 11 12 13 14 15 16 17 …" at bounding box center [175, 105] width 107 height 143
drag, startPoint x: 199, startPoint y: 141, endPoint x: 200, endPoint y: 159, distance: 18.0
click at [200, 159] on div "[DATE] Su Mo Tu We Th Fr Sa 28 29 30 1 2 3 4 5 6 7 8 9 10 11 12 13 14 15 16 17 …" at bounding box center [175, 105] width 107 height 143
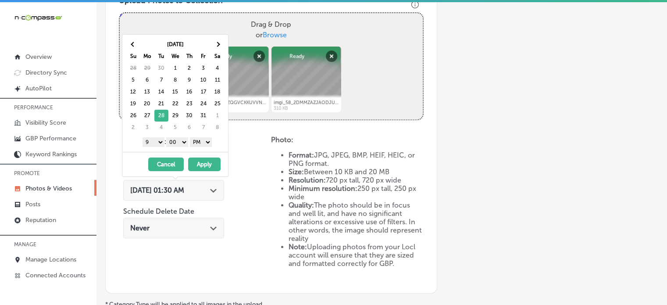
click at [200, 159] on button "Apply" at bounding box center [204, 165] width 32 height 14
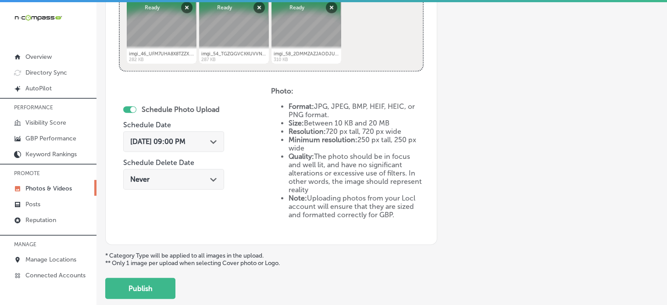
scroll to position [381, 0]
click at [149, 293] on button "Publish" at bounding box center [140, 287] width 70 height 21
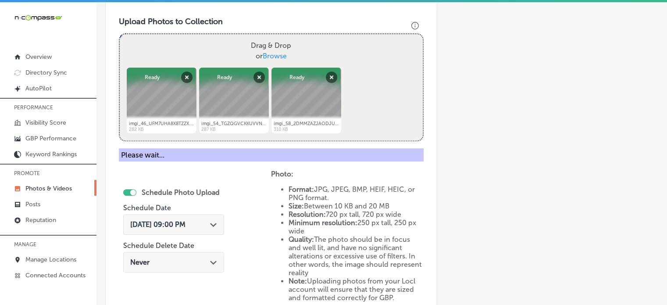
scroll to position [311, 0]
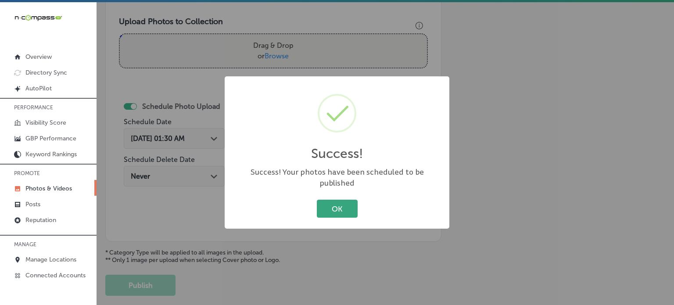
click at [341, 201] on button "OK" at bounding box center [337, 209] width 41 height 18
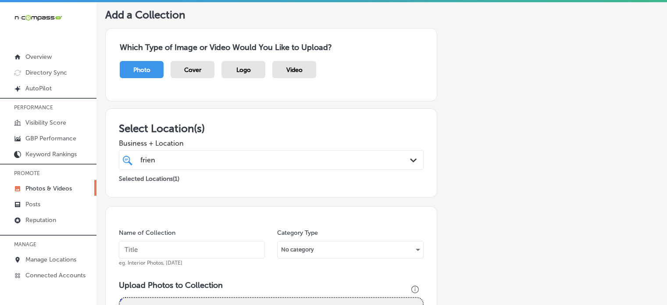
scroll to position [7, 0]
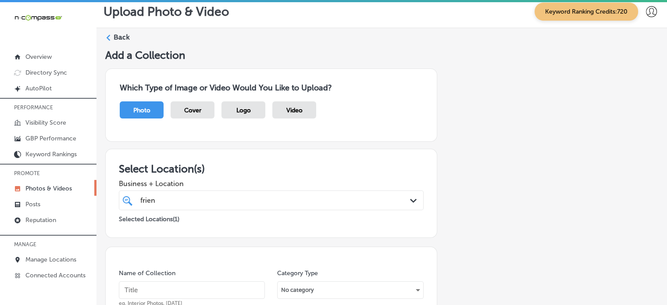
click at [120, 36] on label "Back" at bounding box center [122, 37] width 16 height 10
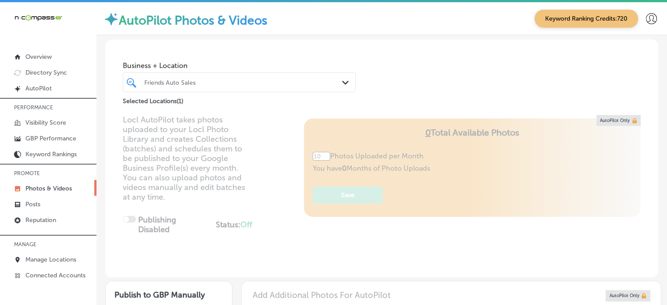
type input "5"
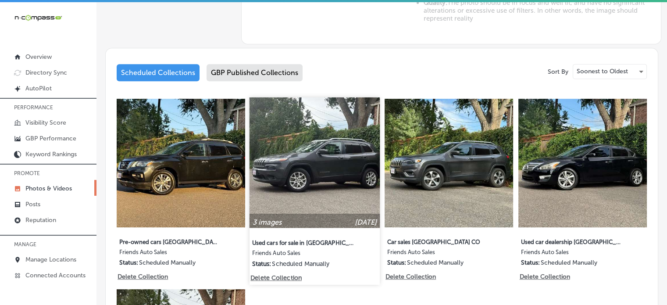
scroll to position [405, 0]
